Goal: Find specific page/section: Find specific page/section

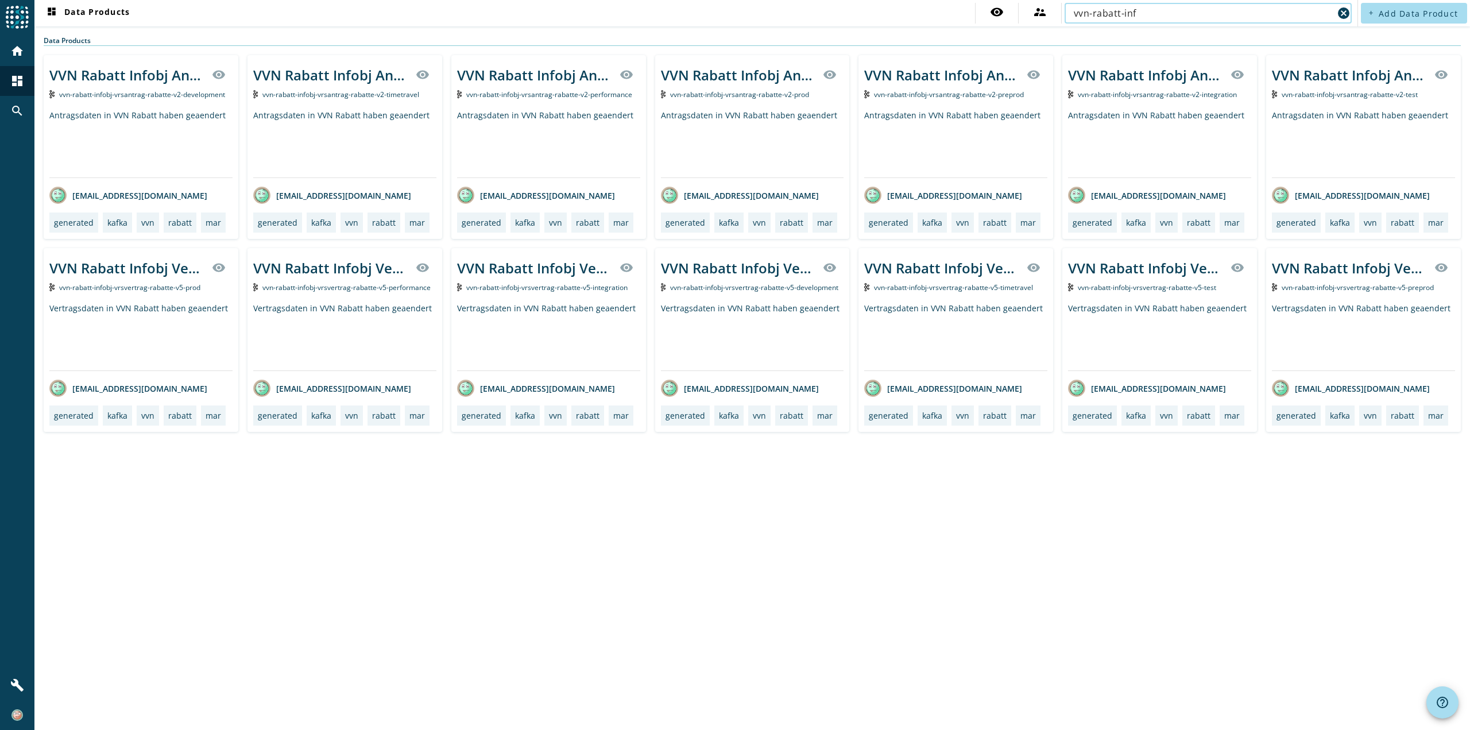
click at [1100, 13] on input "vvn-rabatt-inf" at bounding box center [1204, 13] width 260 height 14
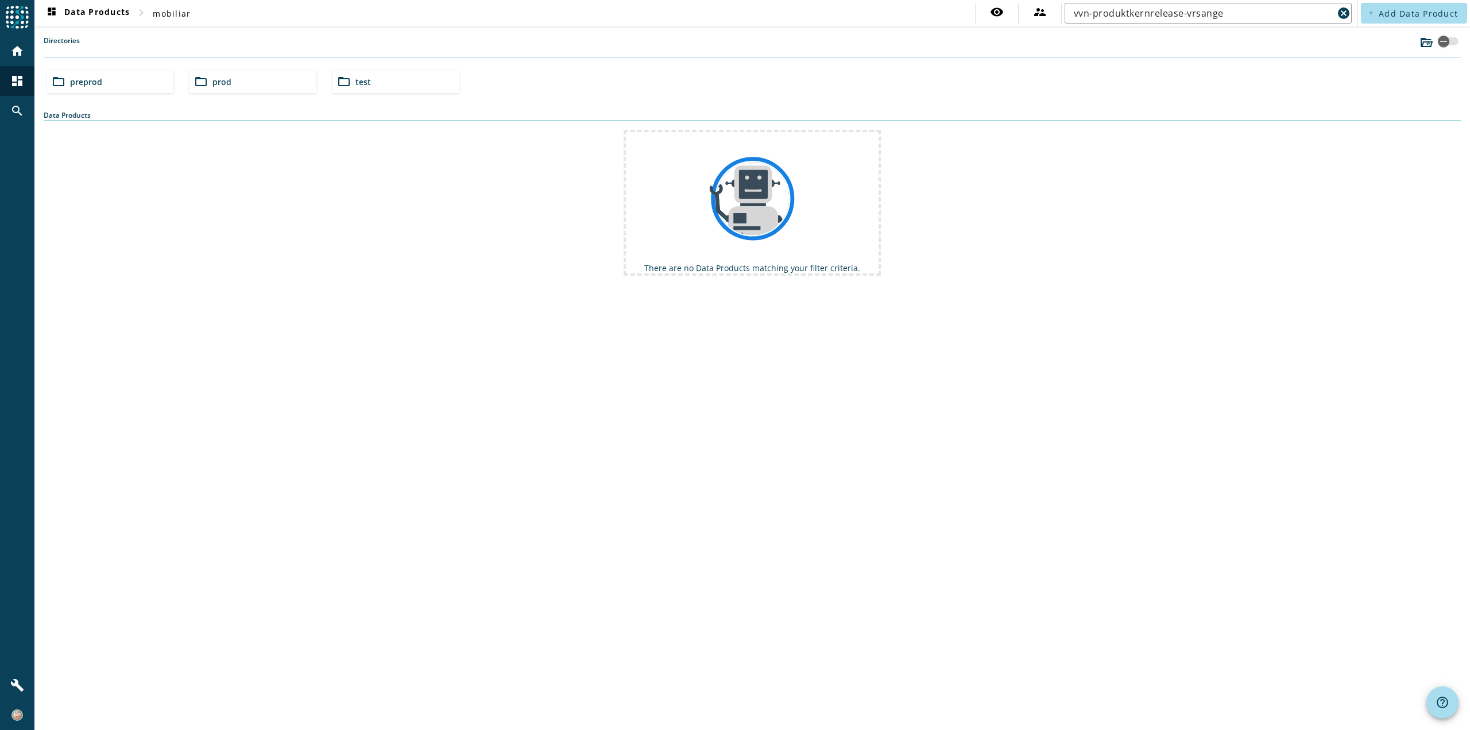
click at [121, 91] on div "folder_open preprod" at bounding box center [110, 81] width 126 height 23
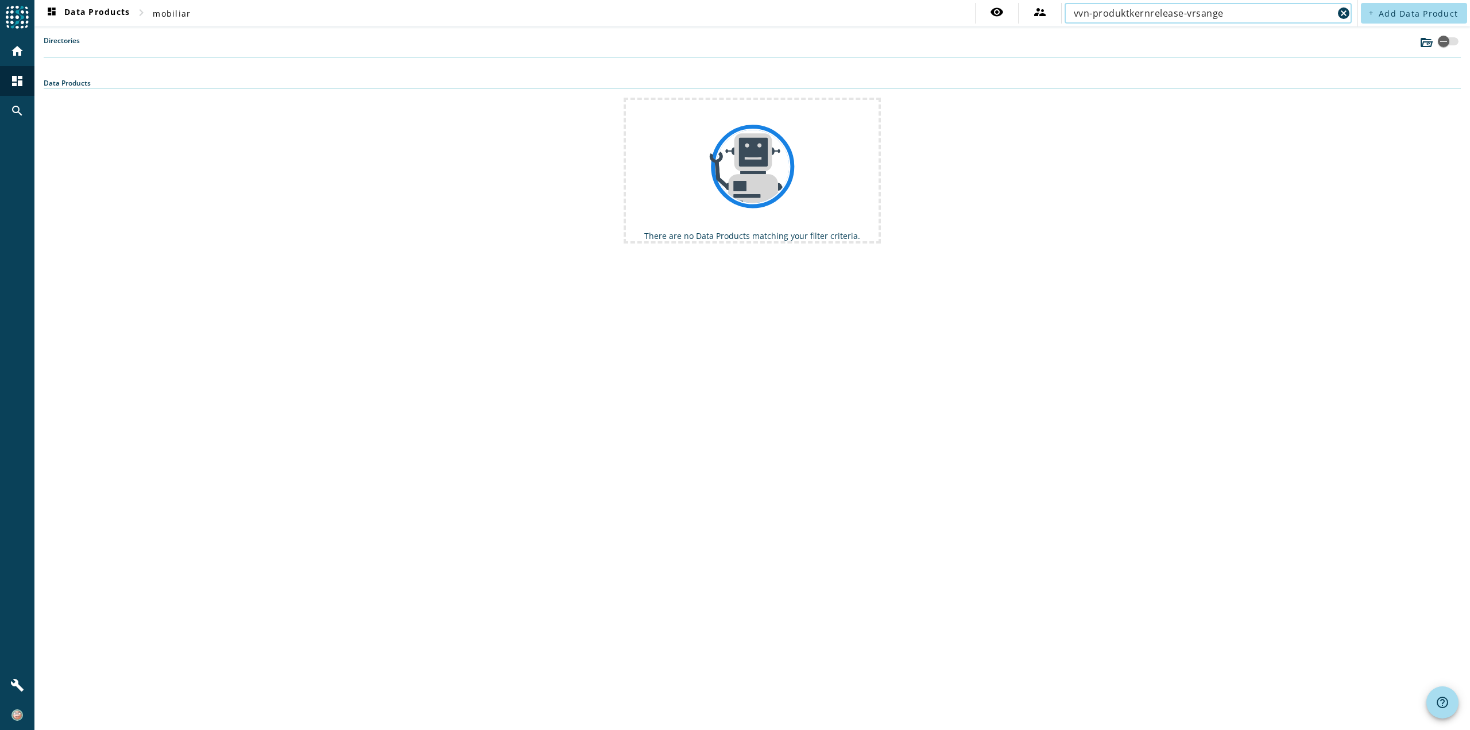
drag, startPoint x: 1186, startPoint y: 10, endPoint x: 1311, endPoint y: 12, distance: 125.2
click at [1311, 11] on input "vvn-produktkernrelease-vrsange" at bounding box center [1204, 13] width 260 height 14
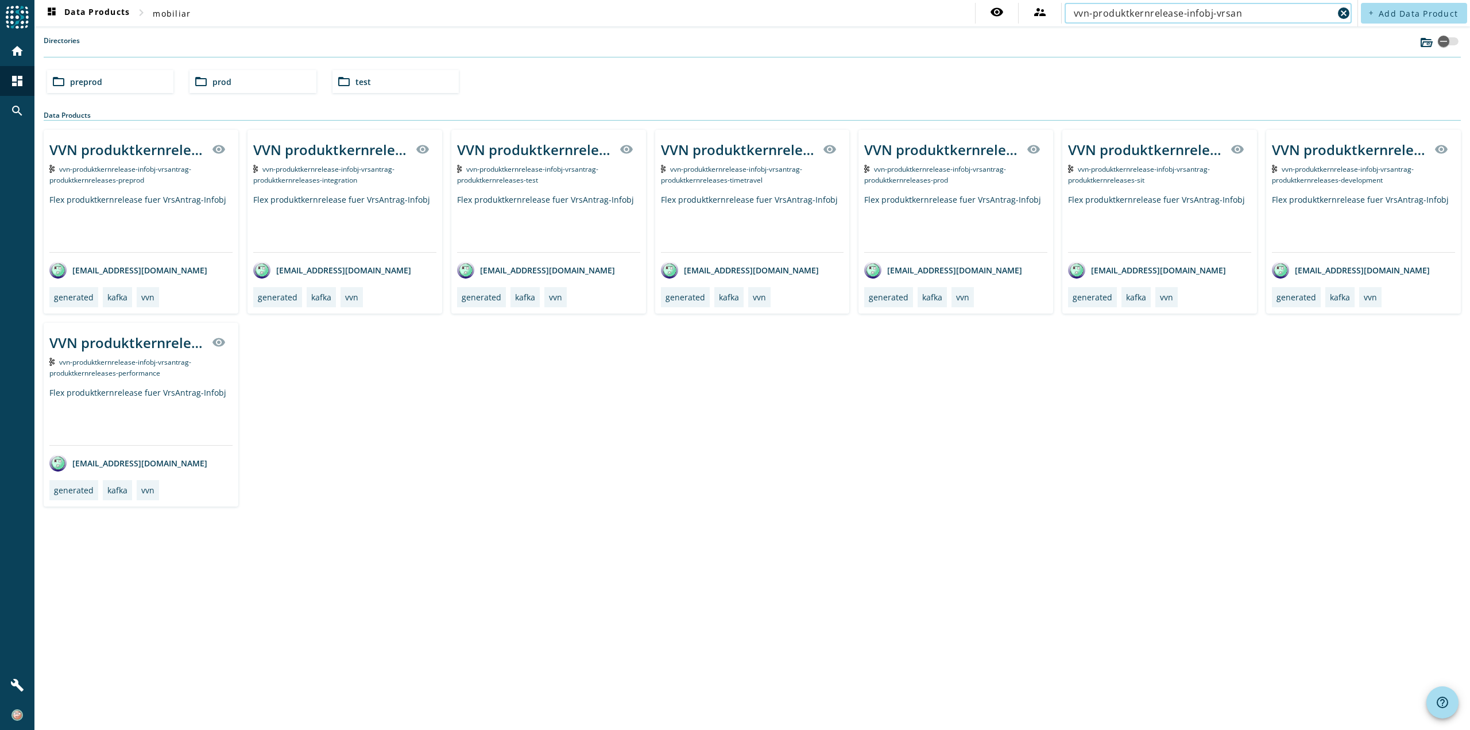
type input "vvn-produktkernrelease-infobj-vrsan"
